Goal: Task Accomplishment & Management: Use online tool/utility

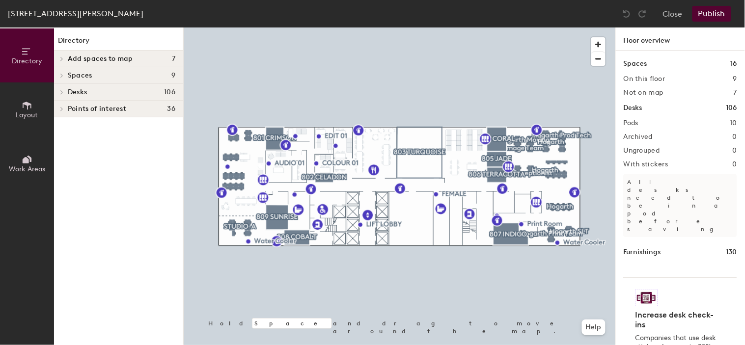
click at [65, 90] on span at bounding box center [61, 92] width 8 height 5
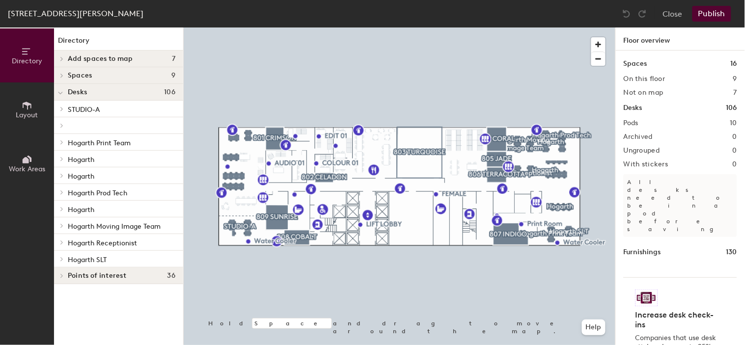
click at [101, 106] on p "STUDIO-A" at bounding box center [122, 109] width 108 height 13
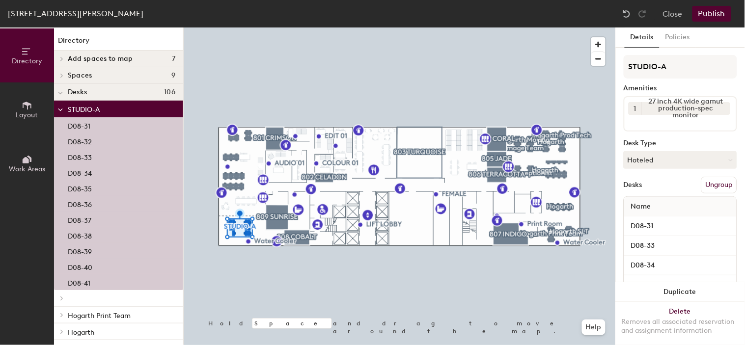
click at [92, 106] on span "STUDIO-A" at bounding box center [84, 110] width 32 height 8
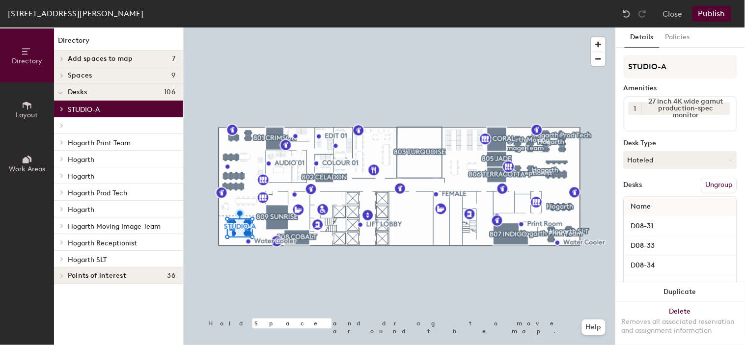
click at [101, 190] on span "Hogarth Prod Tech" at bounding box center [97, 193] width 59 height 8
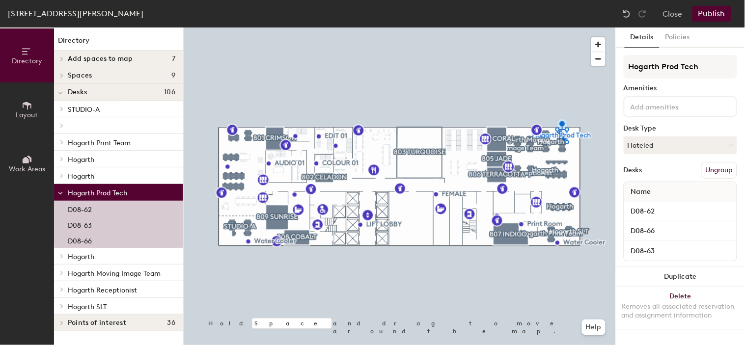
click at [99, 162] on p "Hogarth" at bounding box center [122, 159] width 108 height 13
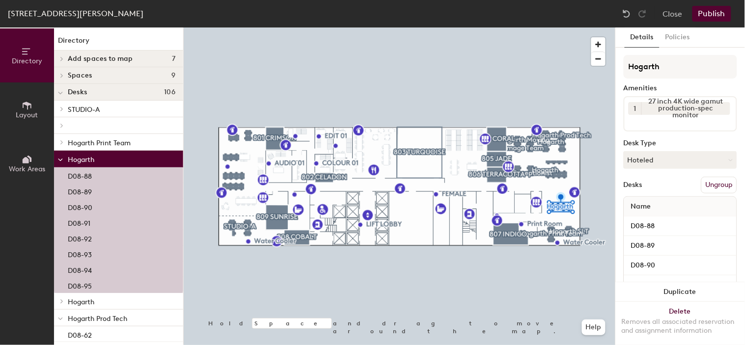
click at [105, 147] on p "Hogarth Print Team" at bounding box center [122, 142] width 108 height 13
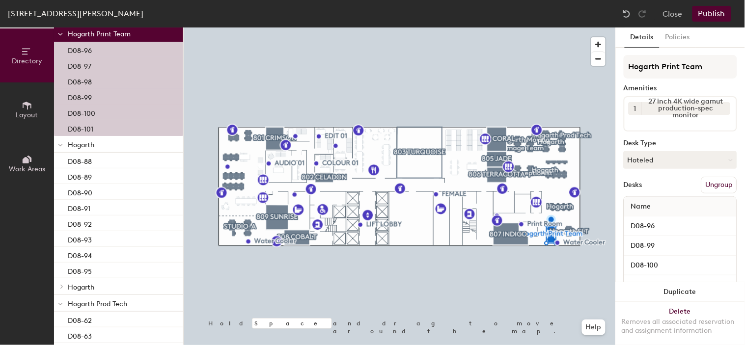
click at [81, 145] on span "Hogarth" at bounding box center [81, 145] width 27 height 8
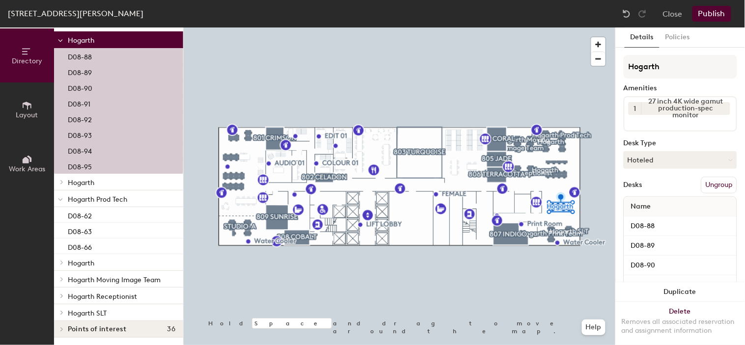
click at [102, 176] on p "Hogarth" at bounding box center [122, 182] width 108 height 13
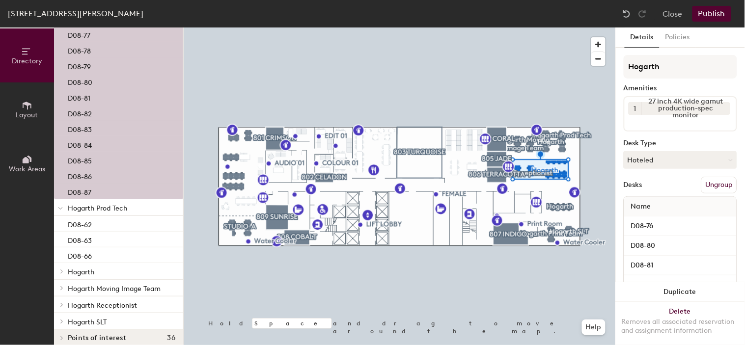
scroll to position [512, 0]
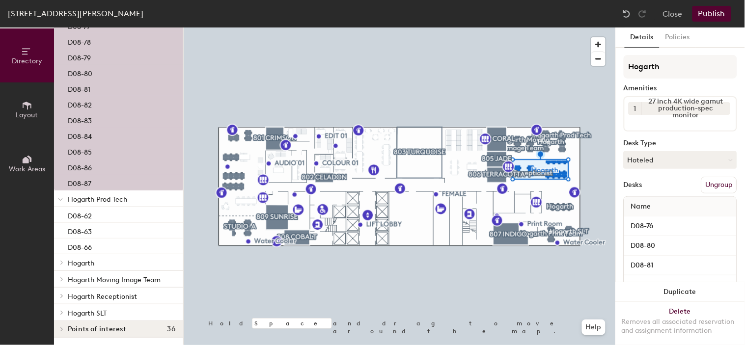
click at [115, 198] on span "Hogarth Prod Tech" at bounding box center [97, 199] width 59 height 8
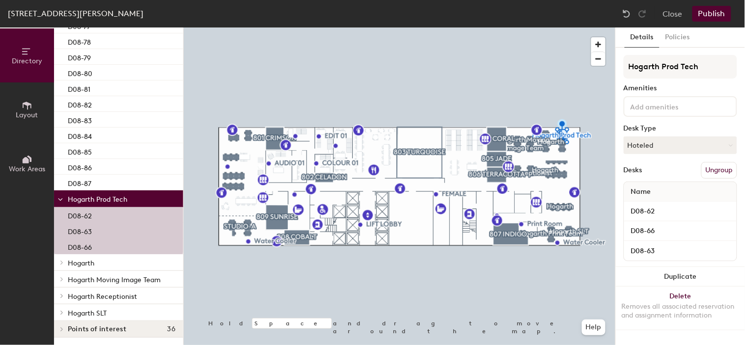
click at [105, 257] on p "Hogarth" at bounding box center [122, 262] width 108 height 13
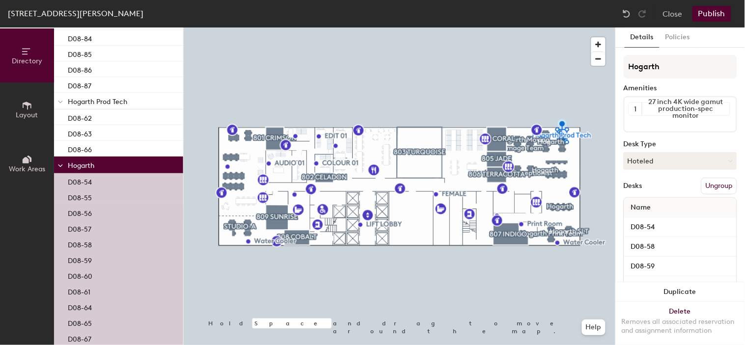
scroll to position [700, 0]
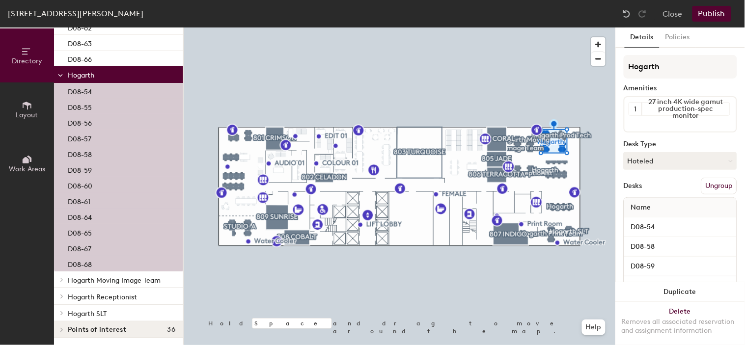
click at [114, 277] on span "Hogarth Moving Image Team" at bounding box center [114, 280] width 93 height 8
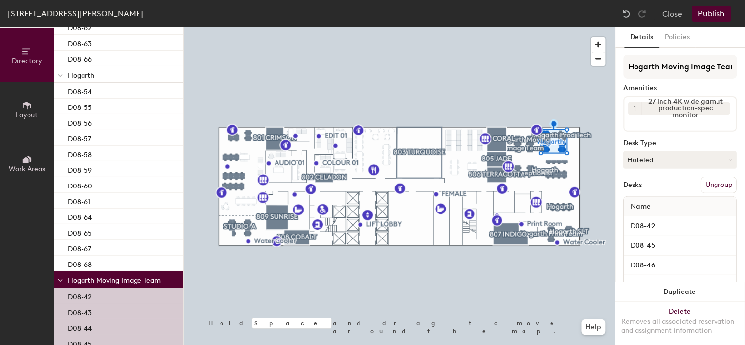
scroll to position [889, 0]
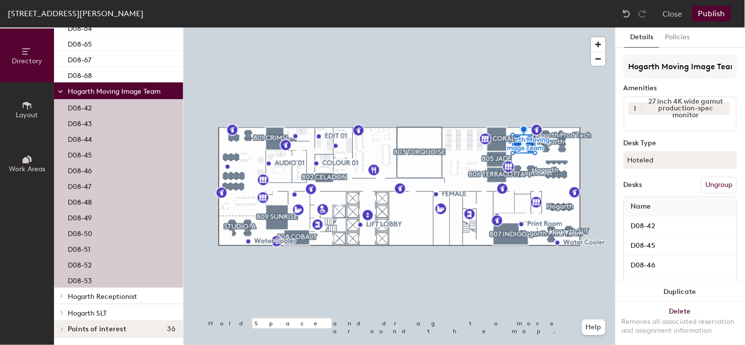
click at [122, 288] on div "Hogarth Receptionist" at bounding box center [118, 296] width 129 height 17
click at [120, 294] on span "Hogarth Receptionist" at bounding box center [102, 297] width 69 height 8
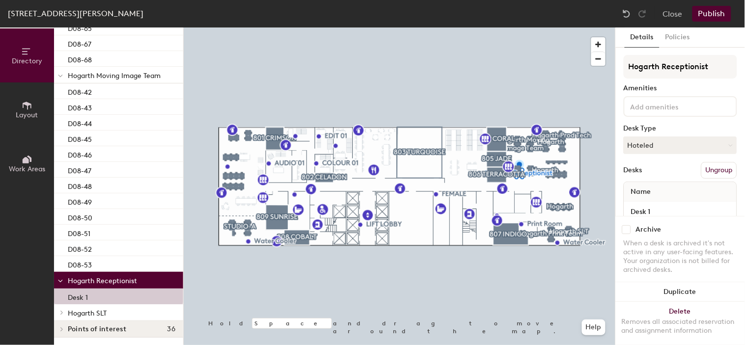
click at [105, 310] on span "Hogarth SLT" at bounding box center [87, 313] width 39 height 8
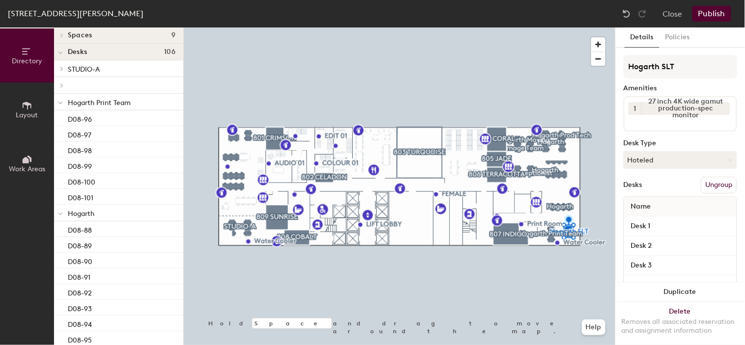
scroll to position [0, 0]
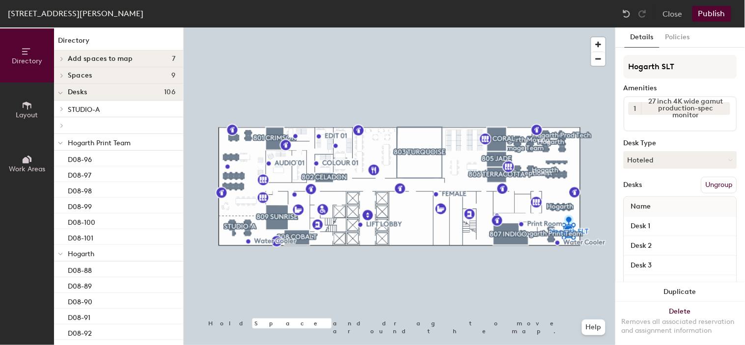
click at [91, 101] on div "STUDIO-A" at bounding box center [118, 109] width 129 height 17
click at [86, 106] on span "STUDIO-A" at bounding box center [84, 110] width 32 height 8
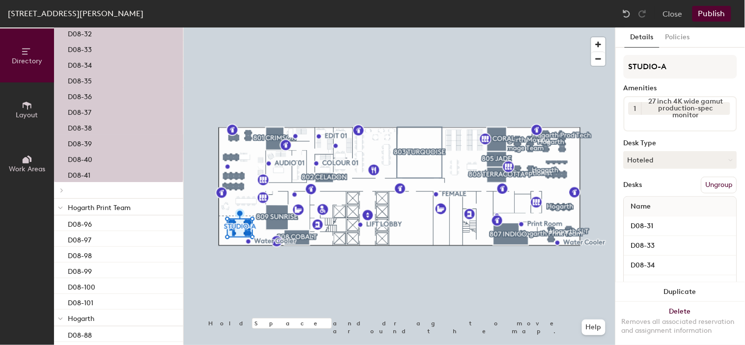
scroll to position [109, 0]
click at [82, 190] on div at bounding box center [118, 189] width 129 height 17
click at [65, 190] on div at bounding box center [61, 189] width 11 height 5
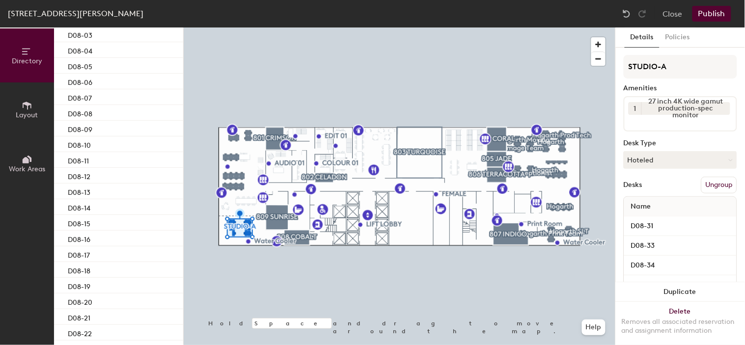
scroll to position [218, 0]
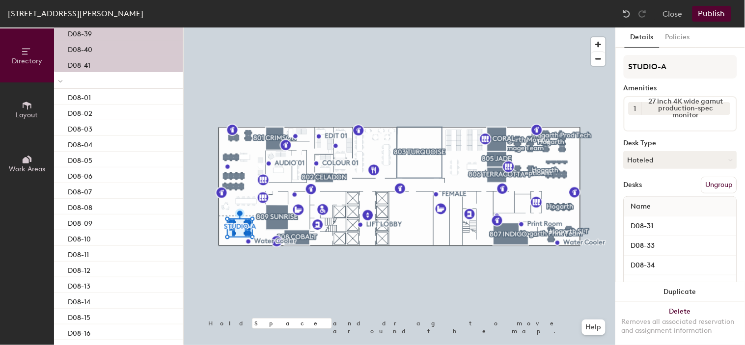
click at [90, 80] on p at bounding box center [122, 81] width 108 height 2
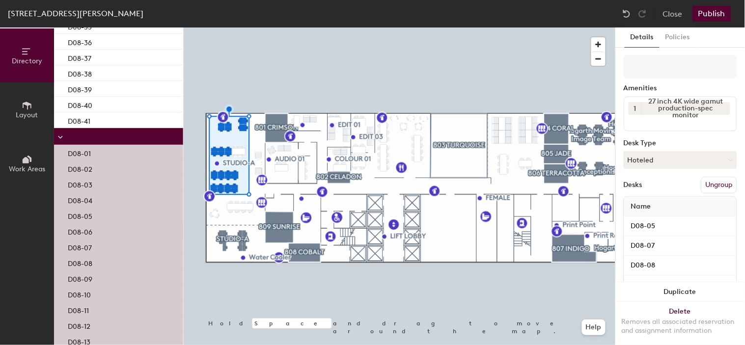
scroll to position [163, 0]
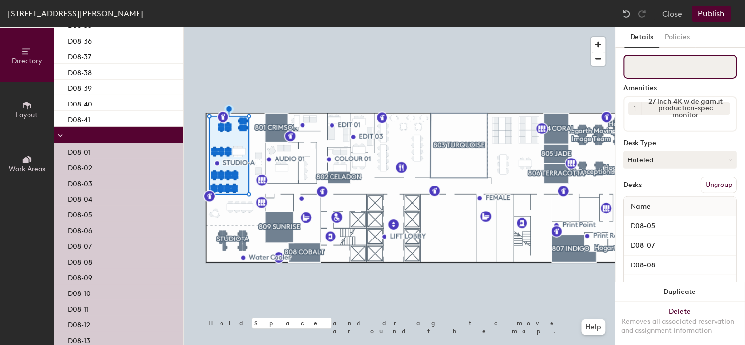
click at [665, 71] on input at bounding box center [680, 67] width 113 height 24
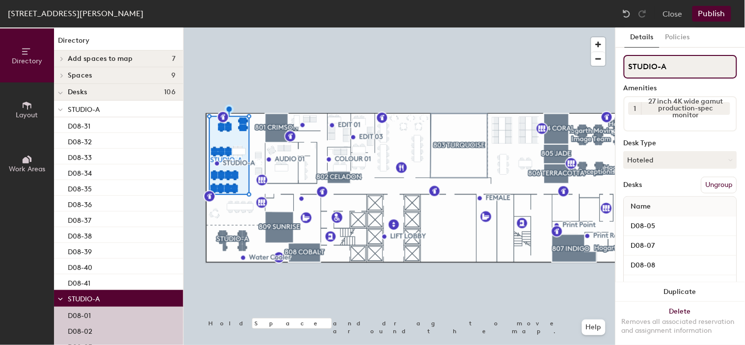
type input "STUDIO-A"
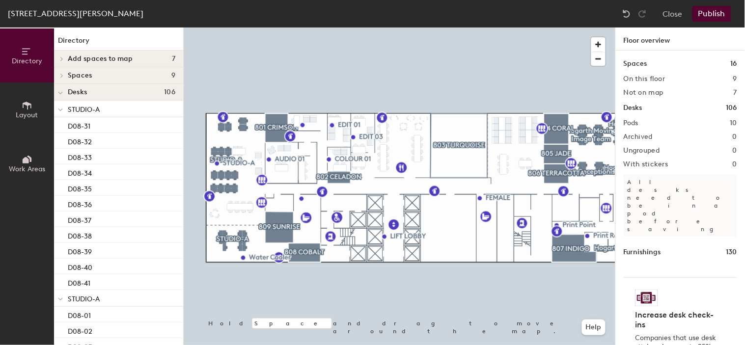
click at [705, 11] on button "Publish" at bounding box center [711, 14] width 39 height 16
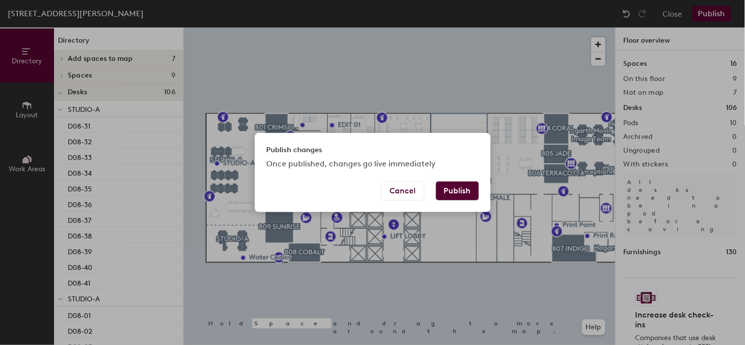
click at [454, 197] on button "Publish" at bounding box center [457, 191] width 43 height 19
